Goal: Find specific page/section: Find specific page/section

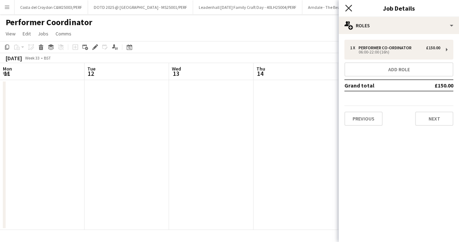
scroll to position [0, 175]
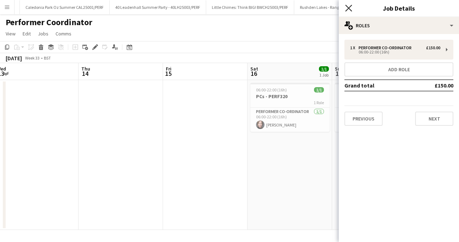
click at [347, 6] on icon at bounding box center [348, 8] width 7 height 7
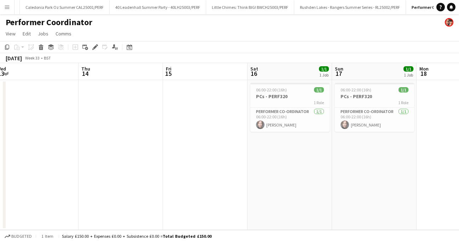
click at [4, 9] on button "Menu" at bounding box center [7, 7] width 14 height 14
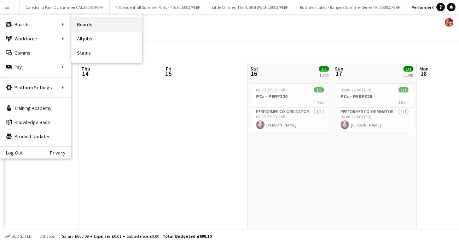
click at [90, 28] on link "Boards" at bounding box center [106, 24] width 71 height 14
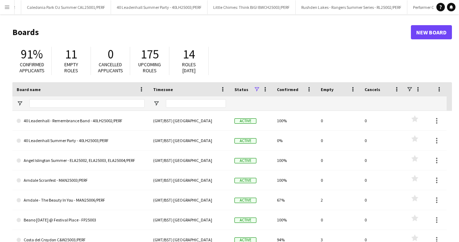
click at [2, 7] on button "Menu" at bounding box center [7, 7] width 14 height 14
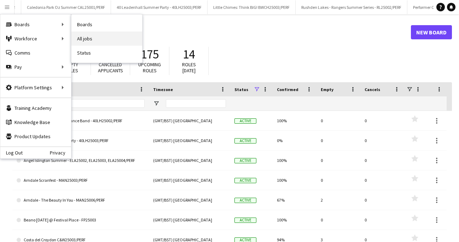
click at [87, 38] on link "All jobs" at bounding box center [106, 38] width 71 height 14
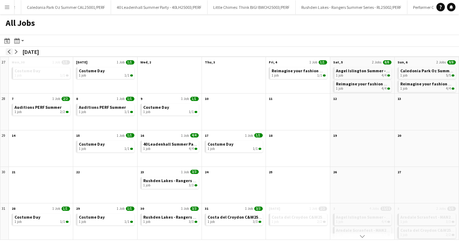
click at [7, 52] on button "arrow-left" at bounding box center [9, 51] width 7 height 7
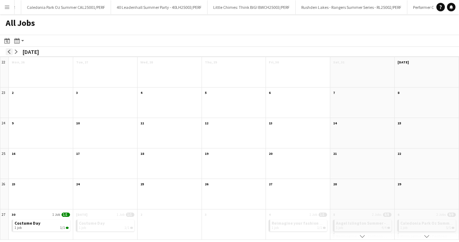
click at [7, 52] on button "arrow-left" at bounding box center [9, 51] width 7 height 7
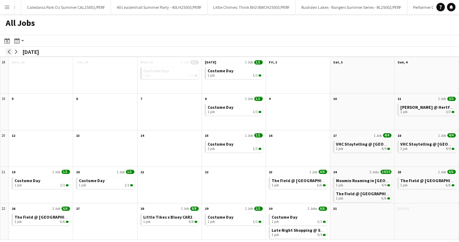
click at [7, 52] on button "arrow-left" at bounding box center [9, 51] width 7 height 7
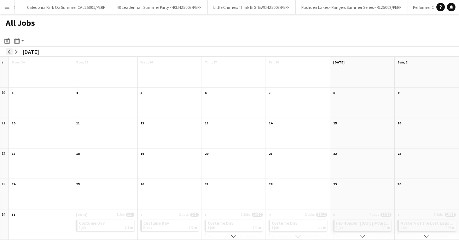
click at [7, 52] on button "arrow-left" at bounding box center [9, 51] width 7 height 7
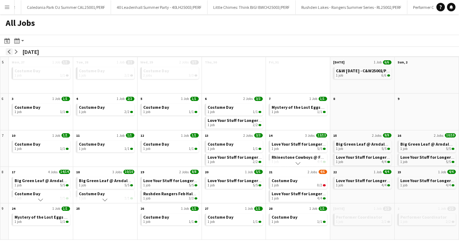
click at [7, 52] on button "arrow-left" at bounding box center [9, 51] width 7 height 7
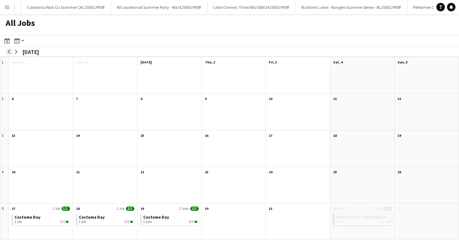
click at [7, 52] on button "arrow-left" at bounding box center [9, 51] width 7 height 7
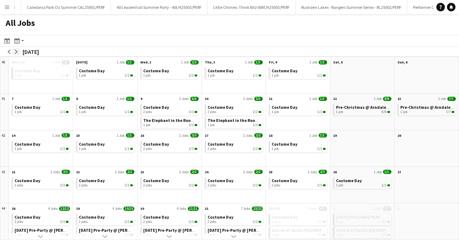
click at [16, 50] on app-icon "arrow-right" at bounding box center [16, 52] width 4 height 4
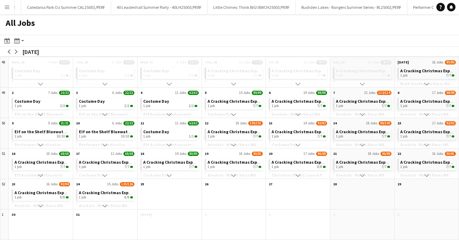
click at [427, 143] on app-icon "Scroll down" at bounding box center [427, 144] width 5 height 5
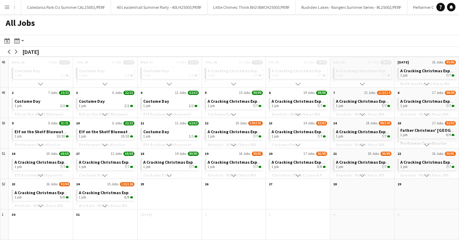
click at [427, 143] on app-icon "Scroll down" at bounding box center [427, 144] width 5 height 5
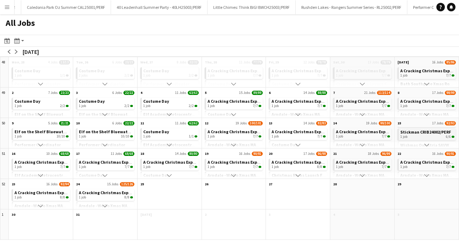
click at [420, 135] on div "1 job 6/6" at bounding box center [428, 136] width 54 height 4
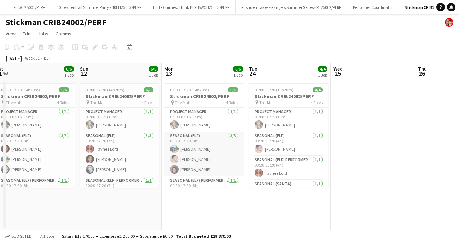
scroll to position [0, 260]
